Goal: Navigation & Orientation: Find specific page/section

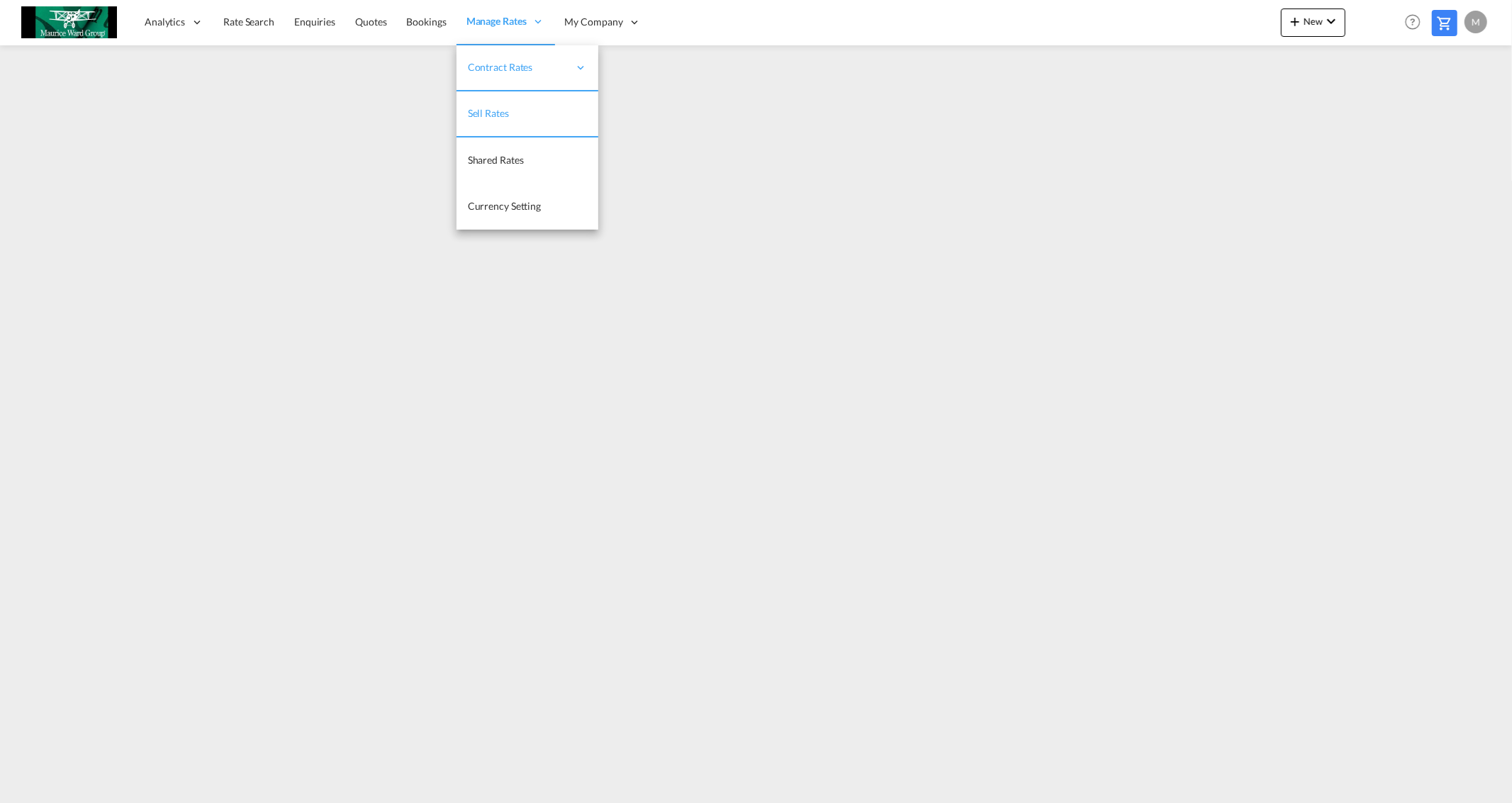
click at [487, 110] on span "Sell Rates" at bounding box center [488, 112] width 41 height 12
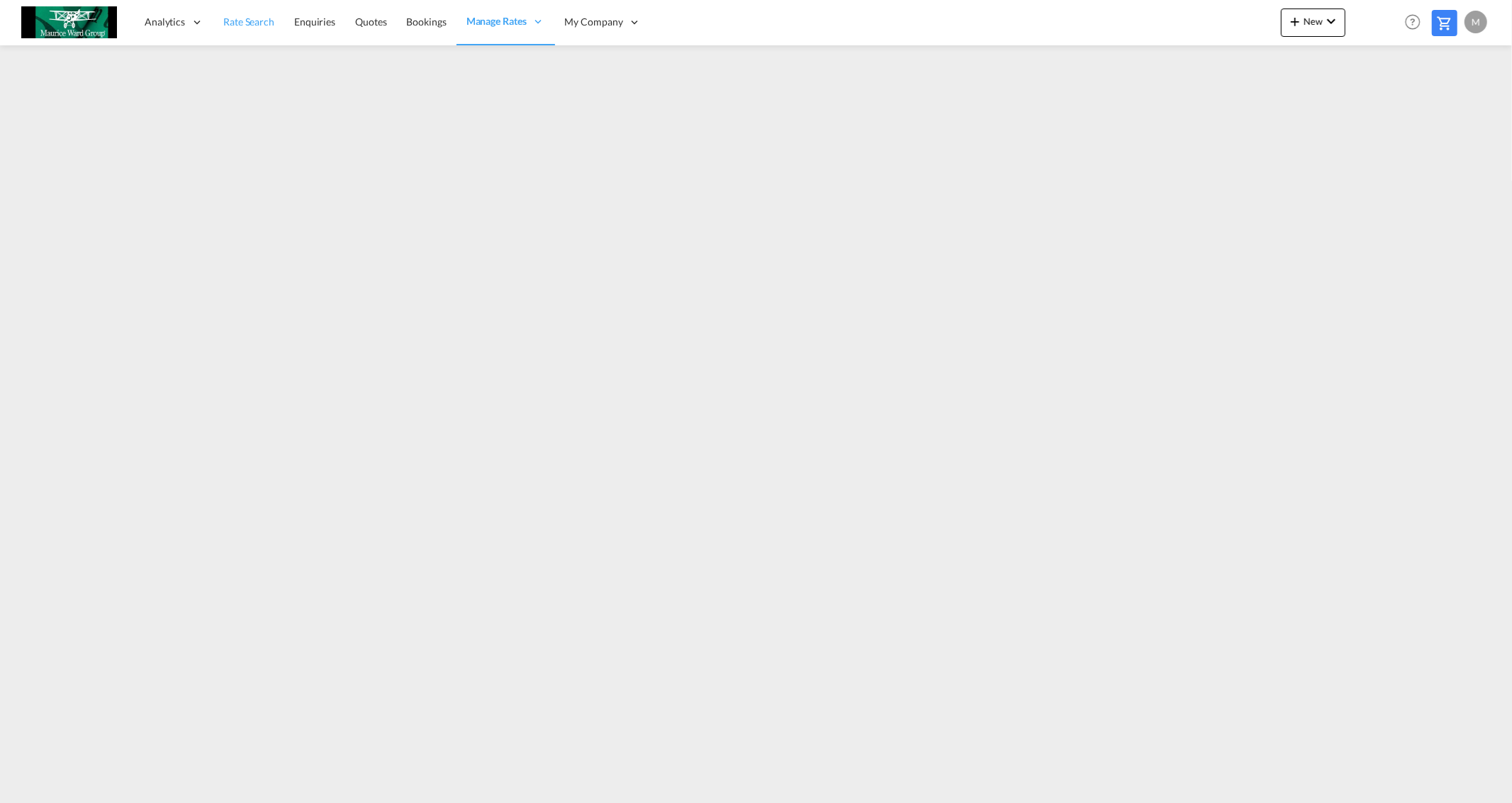
click at [237, 23] on span "Rate Search" at bounding box center [249, 22] width 51 height 12
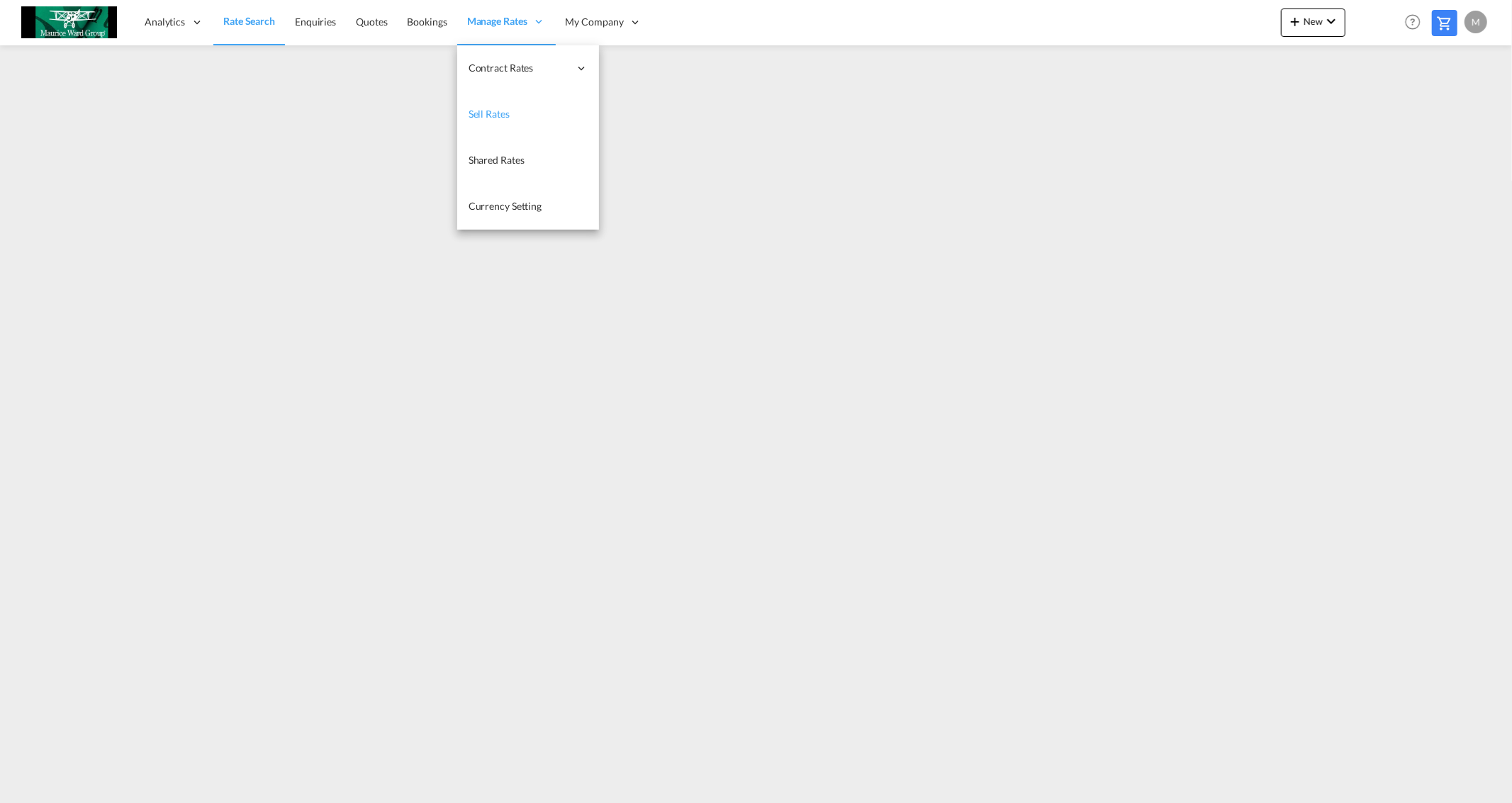
click at [490, 109] on span "Sell Rates" at bounding box center [489, 113] width 41 height 12
